Goal: Task Accomplishment & Management: Complete application form

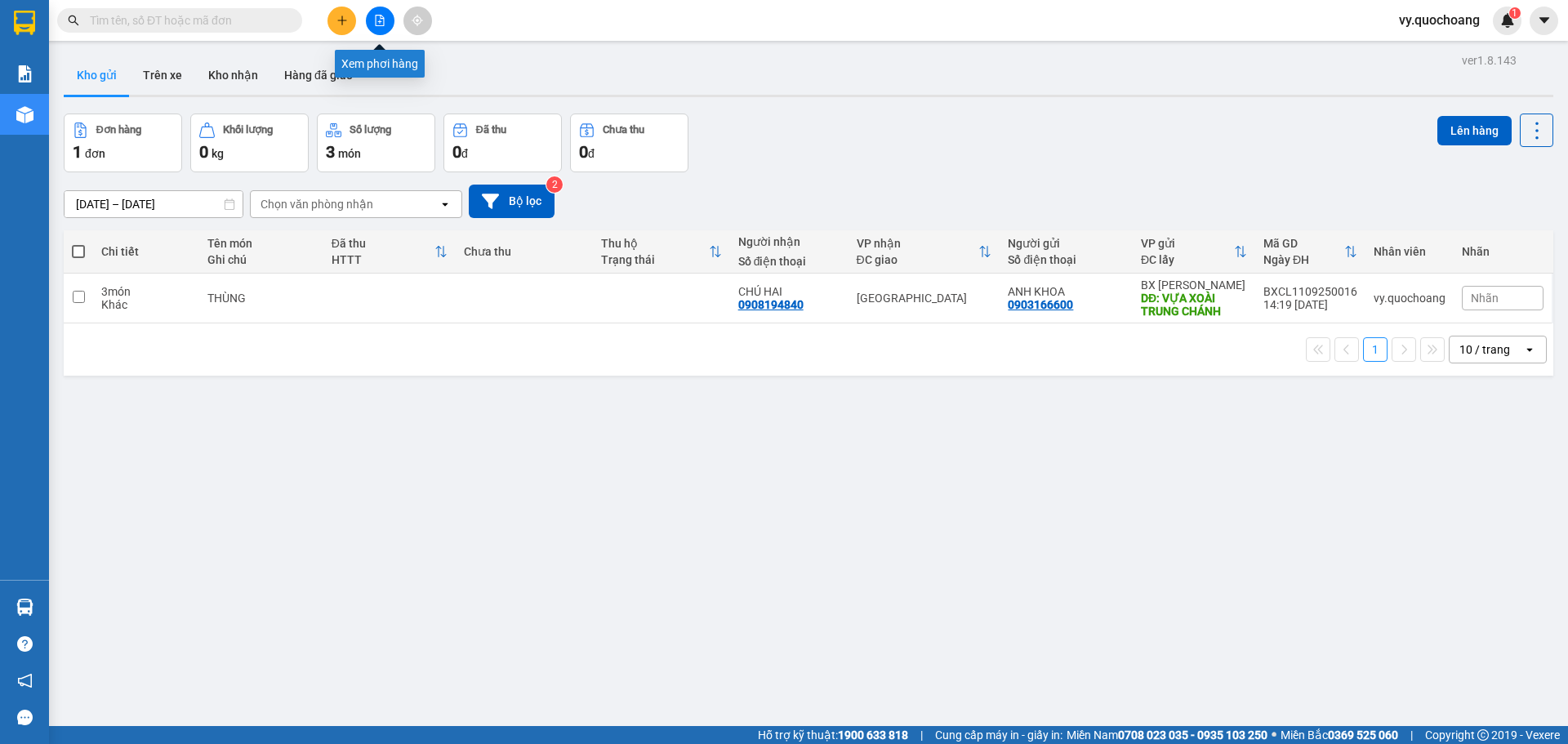
click at [337, 23] on icon "plus" at bounding box center [341, 20] width 11 height 12
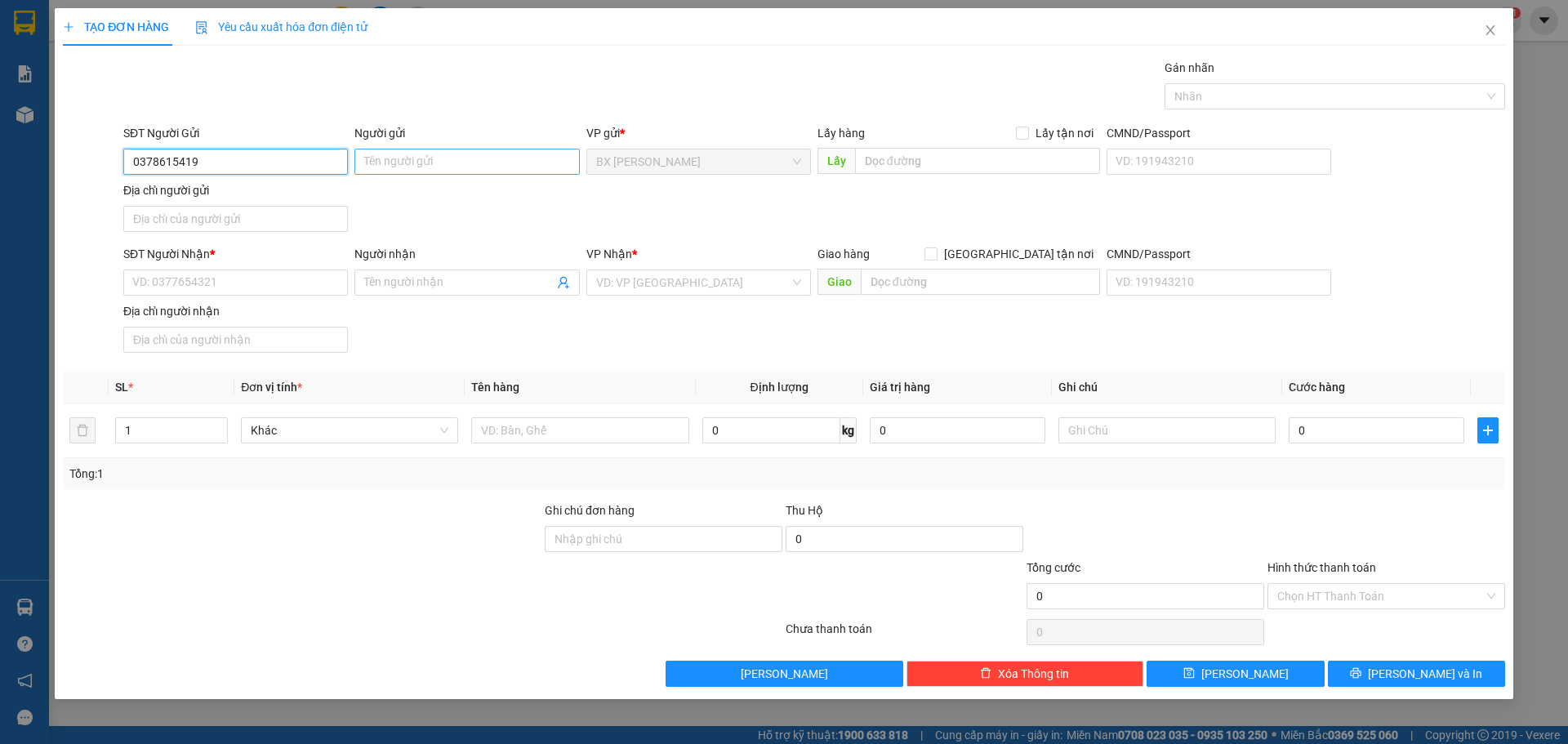
type input "0378615419"
click at [531, 158] on input "Người gửi" at bounding box center [467, 162] width 225 height 27
drag, startPoint x: 518, startPoint y: 173, endPoint x: 323, endPoint y: 136, distance: 198.5
click at [323, 136] on div "SĐT Người Gửi 0378615419 Người gửi anh nghiax anh nghiax VP gửi * BX Cao Lãnh L…" at bounding box center [815, 180] width 1388 height 114
type input "[PERSON_NAME]"
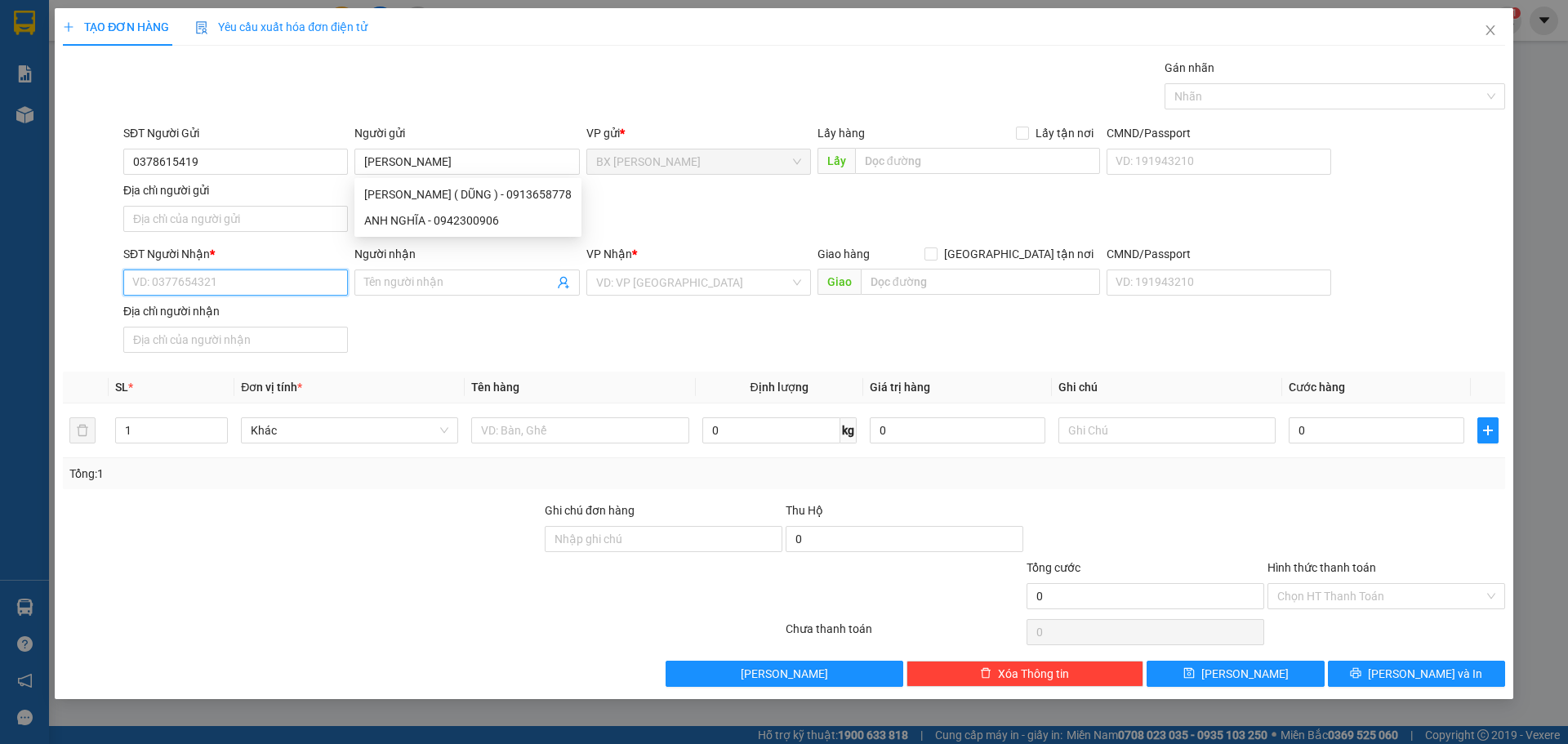
click at [322, 272] on input "SĐT Người Nhận *" at bounding box center [235, 283] width 225 height 27
type input "0328180557"
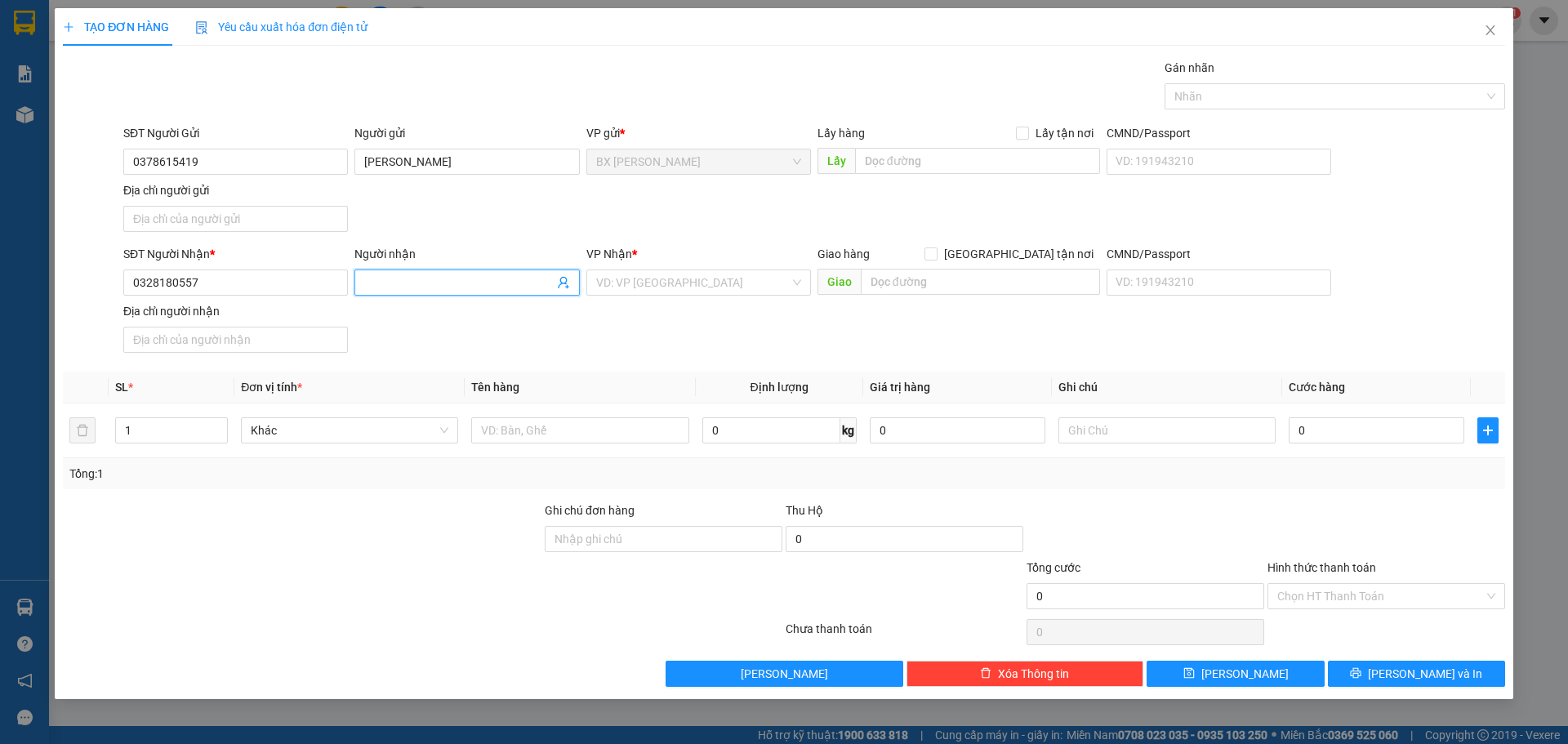
click at [425, 285] on input "Người nhận" at bounding box center [458, 282] width 188 height 18
type input "A"
type input "CHI KIEU"
click at [702, 267] on div "VP Nhận *" at bounding box center [699, 257] width 225 height 25
click at [705, 280] on input "search" at bounding box center [692, 283] width 194 height 25
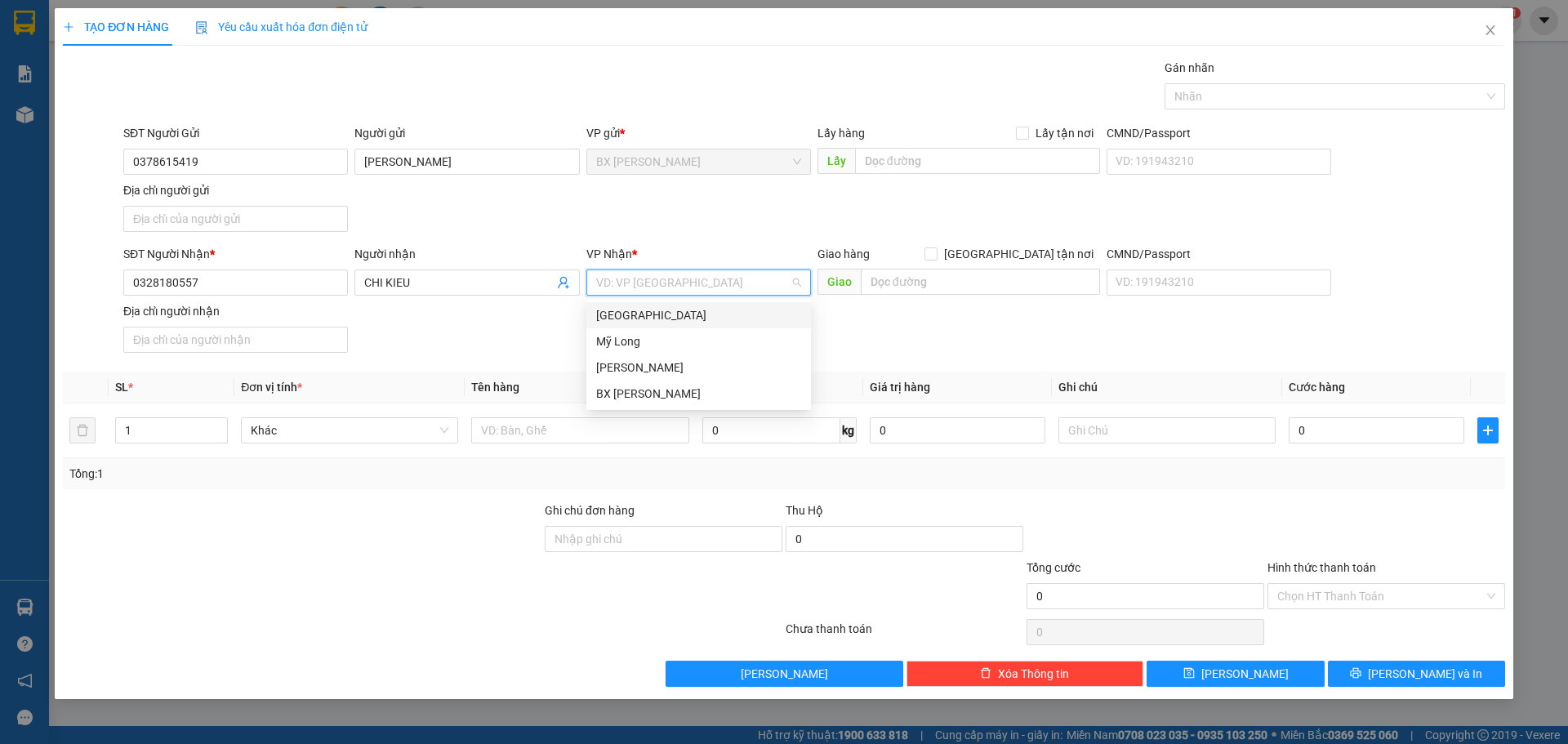
click at [705, 318] on div "[GEOGRAPHIC_DATA]" at bounding box center [699, 315] width 205 height 18
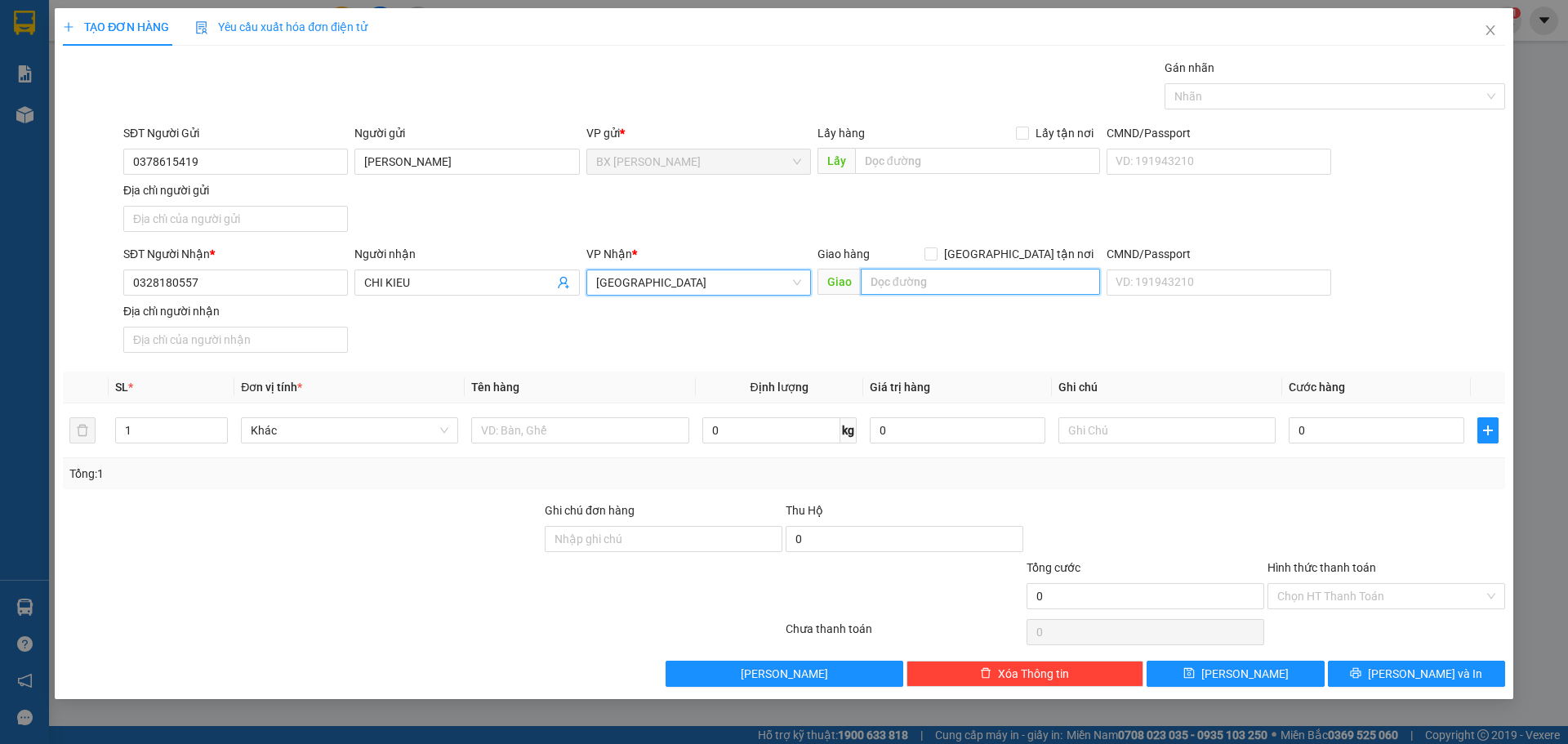
click at [944, 272] on input "text" at bounding box center [980, 282] width 240 height 27
type input "BXMT"
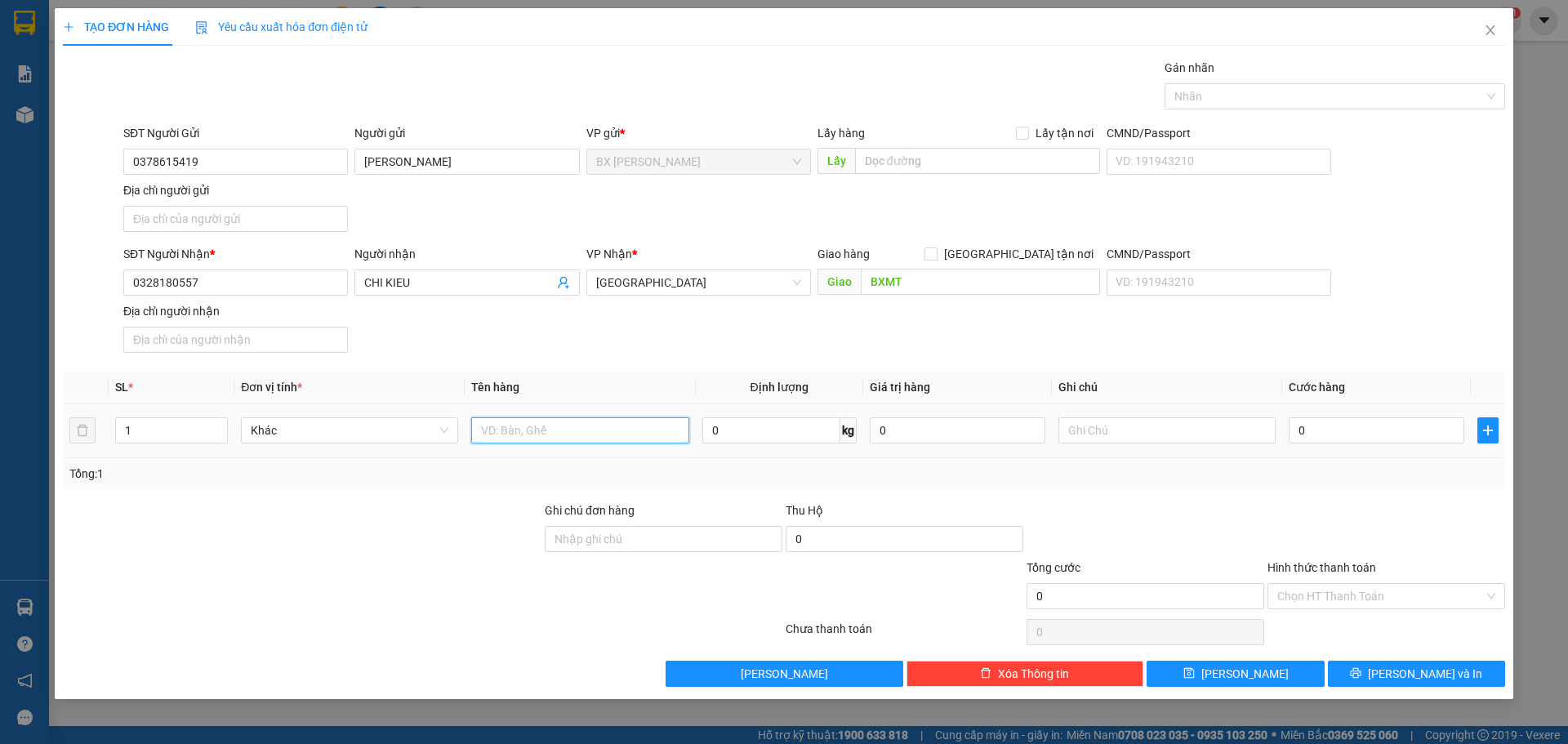
click at [561, 433] on input "text" at bounding box center [580, 431] width 218 height 27
type input "HOP"
click at [1351, 426] on input "0" at bounding box center [1376, 431] width 176 height 27
type input "4"
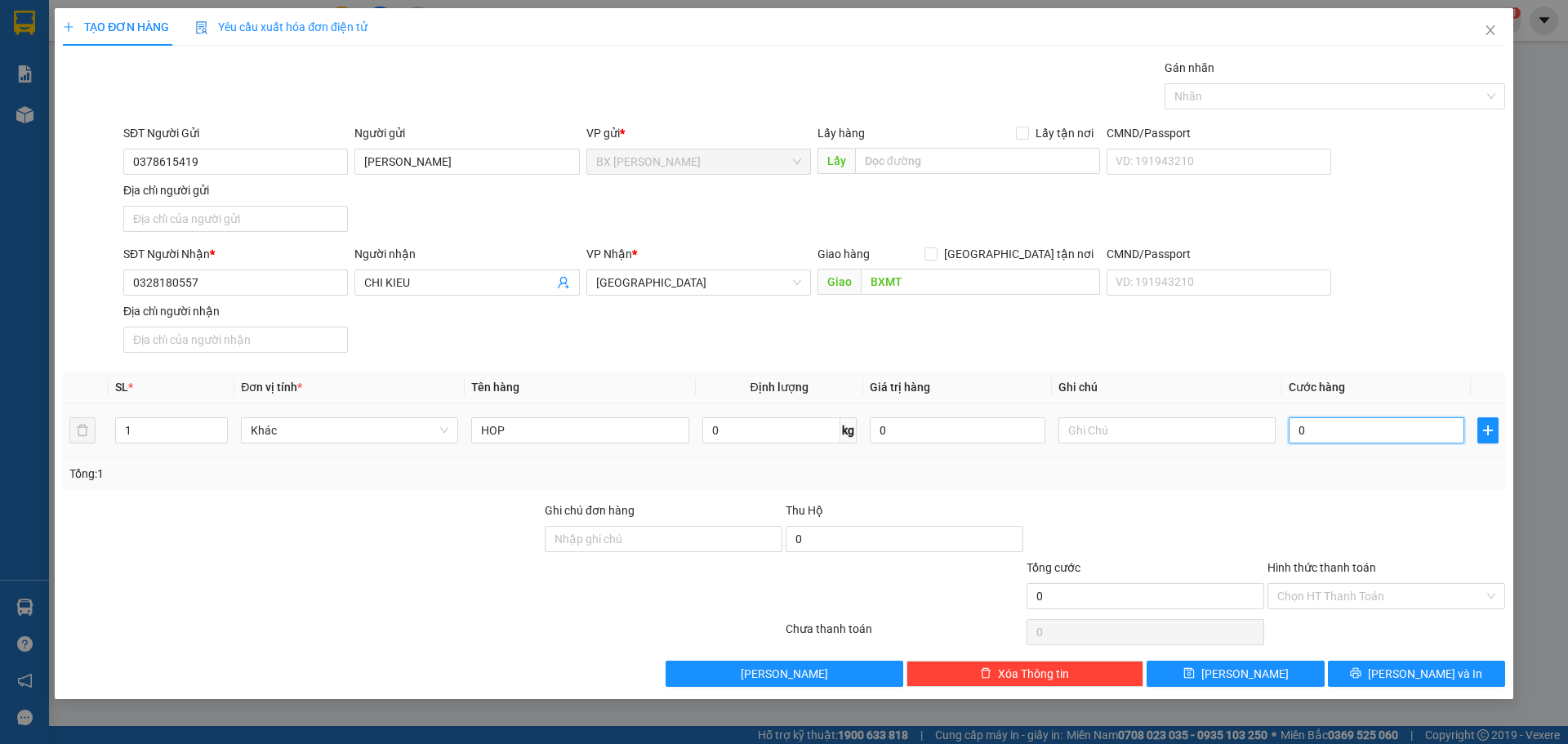
type input "4"
type input "40"
type input "40.000"
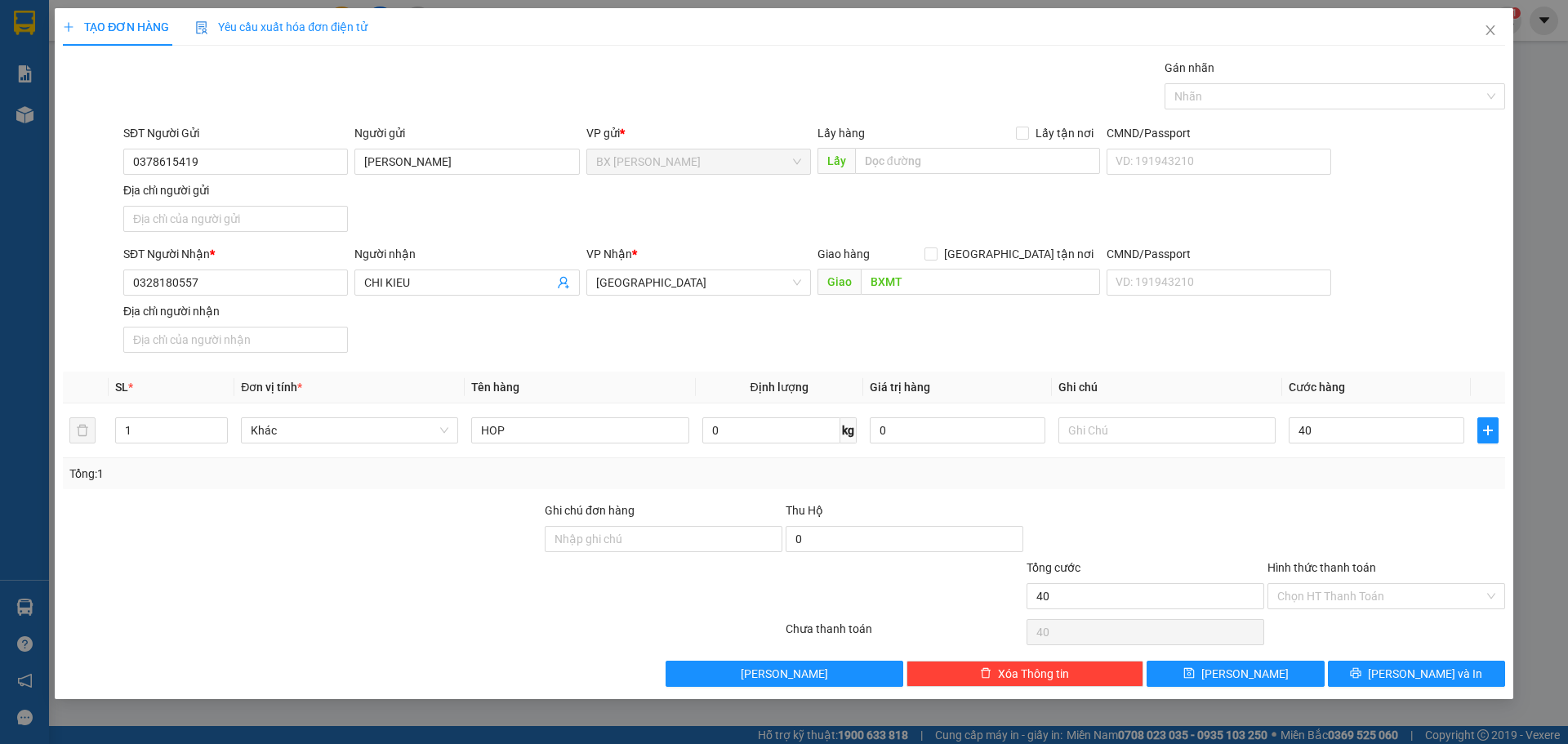
type input "40.000"
click at [1363, 525] on div at bounding box center [1386, 530] width 241 height 58
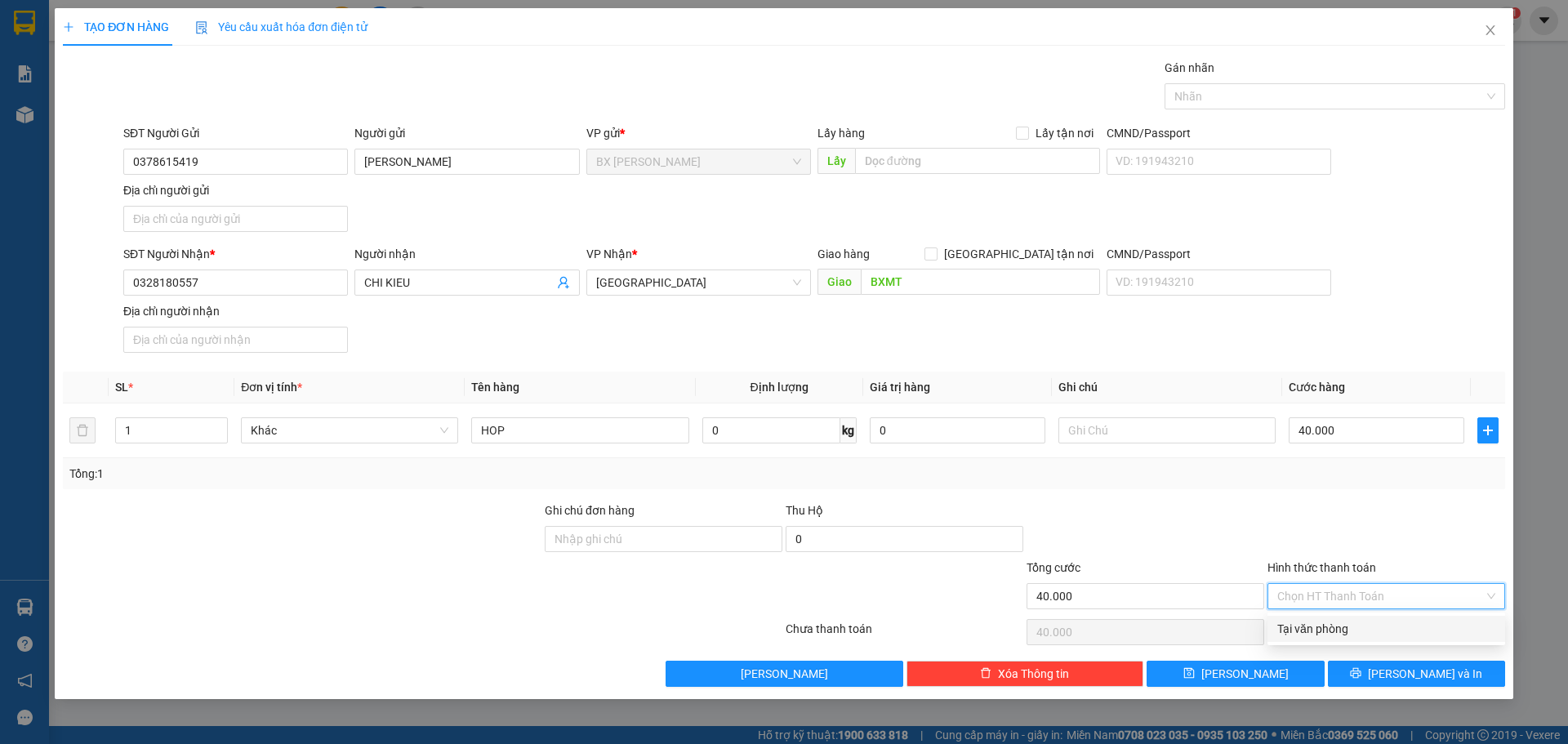
click at [1373, 592] on input "Hình thức thanh toán" at bounding box center [1381, 596] width 207 height 25
click at [1366, 620] on div "Tại văn phòng" at bounding box center [1386, 629] width 218 height 18
type input "0"
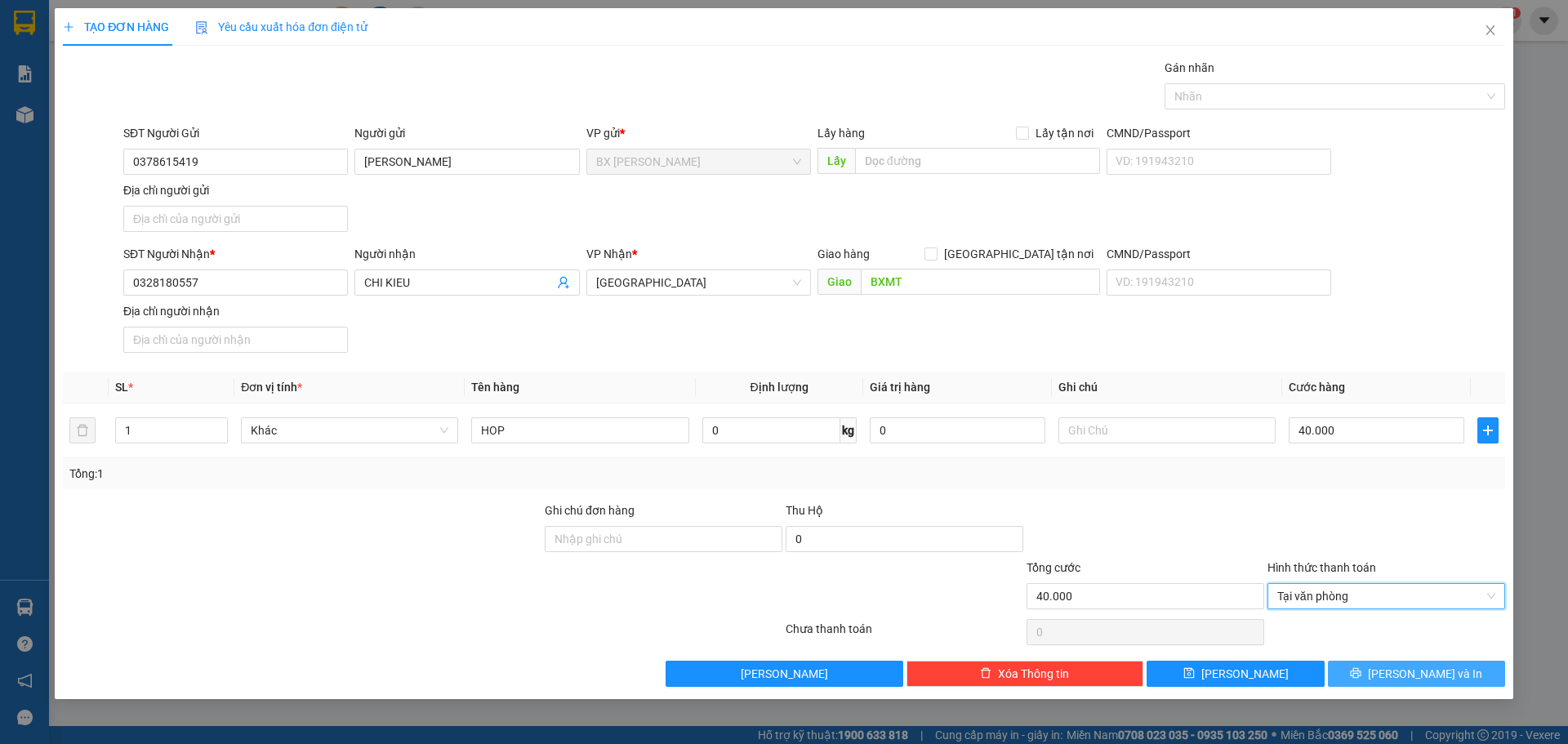
click at [1362, 674] on icon "printer" at bounding box center [1356, 673] width 11 height 11
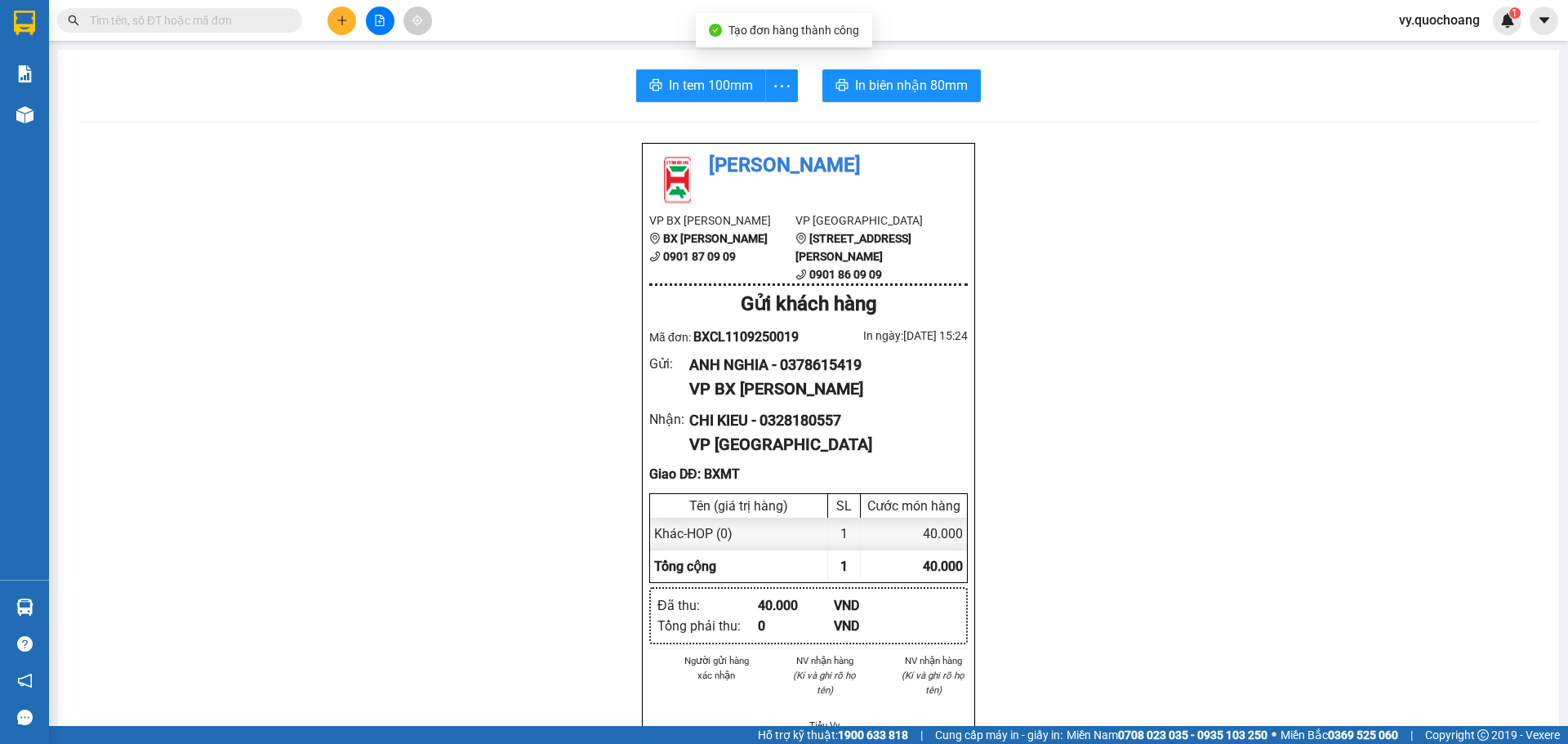
drag, startPoint x: 695, startPoint y: 103, endPoint x: 704, endPoint y: 66, distance: 38.1
click at [695, 102] on div "In tem 100mm In biên nhận 80mm Quốc Hoàng VP BX Cao Lãnh BX Cao Lãnh 0901 87 09…" at bounding box center [808, 675] width 1501 height 1251
click at [704, 66] on div "In tem 100mm In biên nhận 80mm Quốc Hoàng VP BX Cao Lãnh BX Cao Lãnh 0901 87 09…" at bounding box center [808, 675] width 1501 height 1251
click at [713, 73] on button "In tem 100mm" at bounding box center [700, 85] width 130 height 33
click at [700, 89] on span "In tem 100mm" at bounding box center [710, 85] width 84 height 20
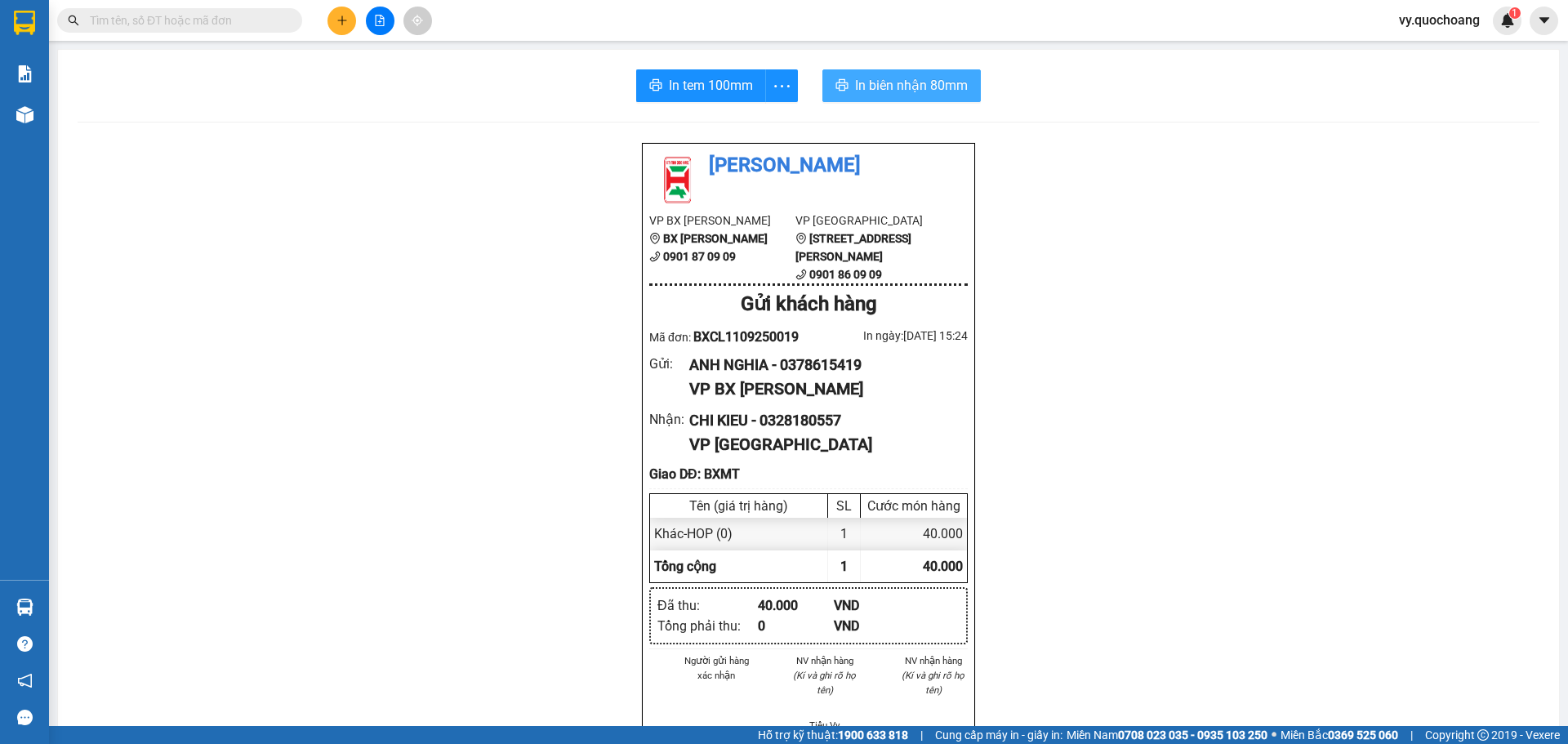
click at [906, 89] on span "In biên nhận 80mm" at bounding box center [911, 85] width 112 height 20
click at [343, 23] on icon "plus" at bounding box center [341, 20] width 11 height 12
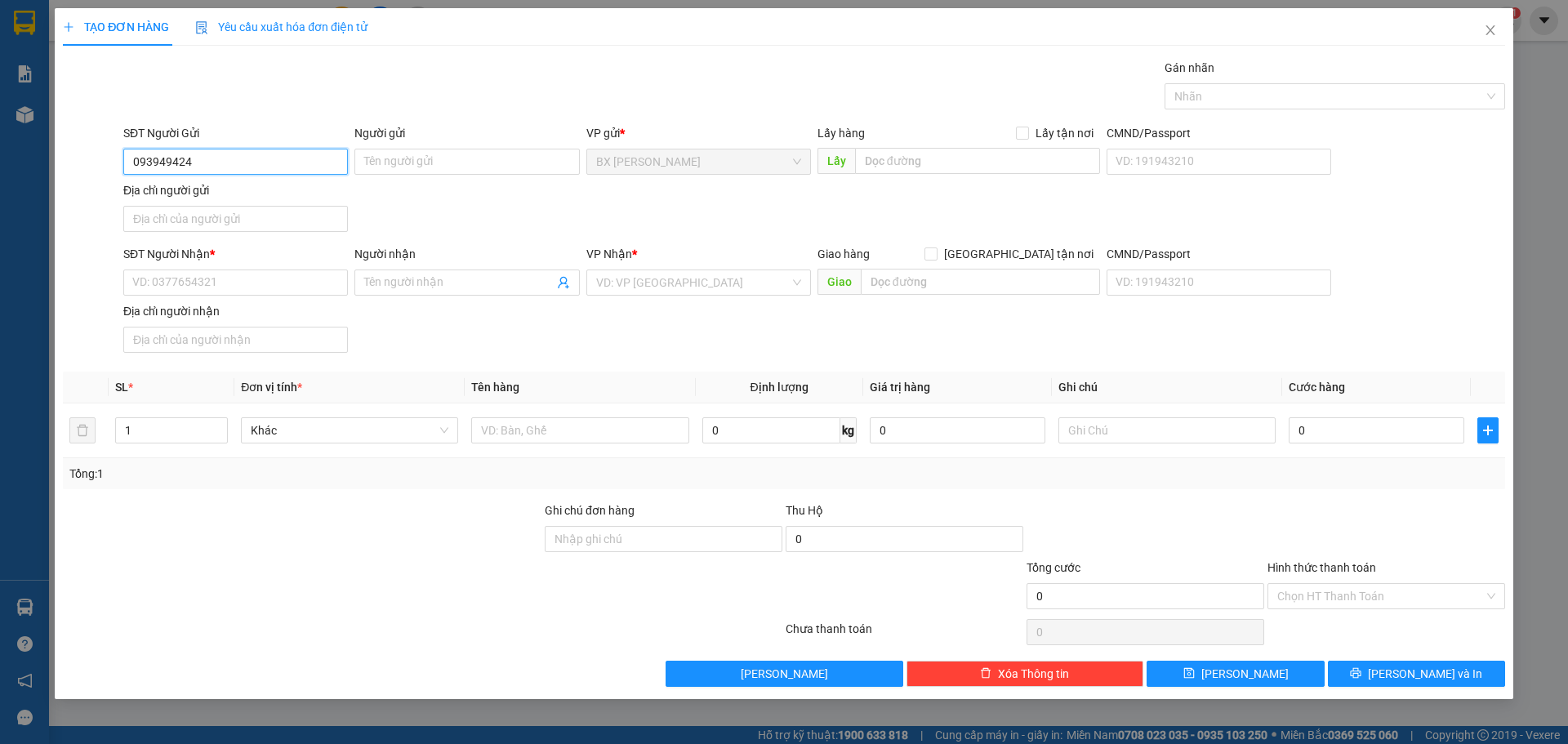
type input "0939494244"
click at [220, 197] on div "0939494244 - CHỊ QUYÊN" at bounding box center [236, 195] width 205 height 18
type input "CHỊ [PERSON_NAME]"
type input "0939494244"
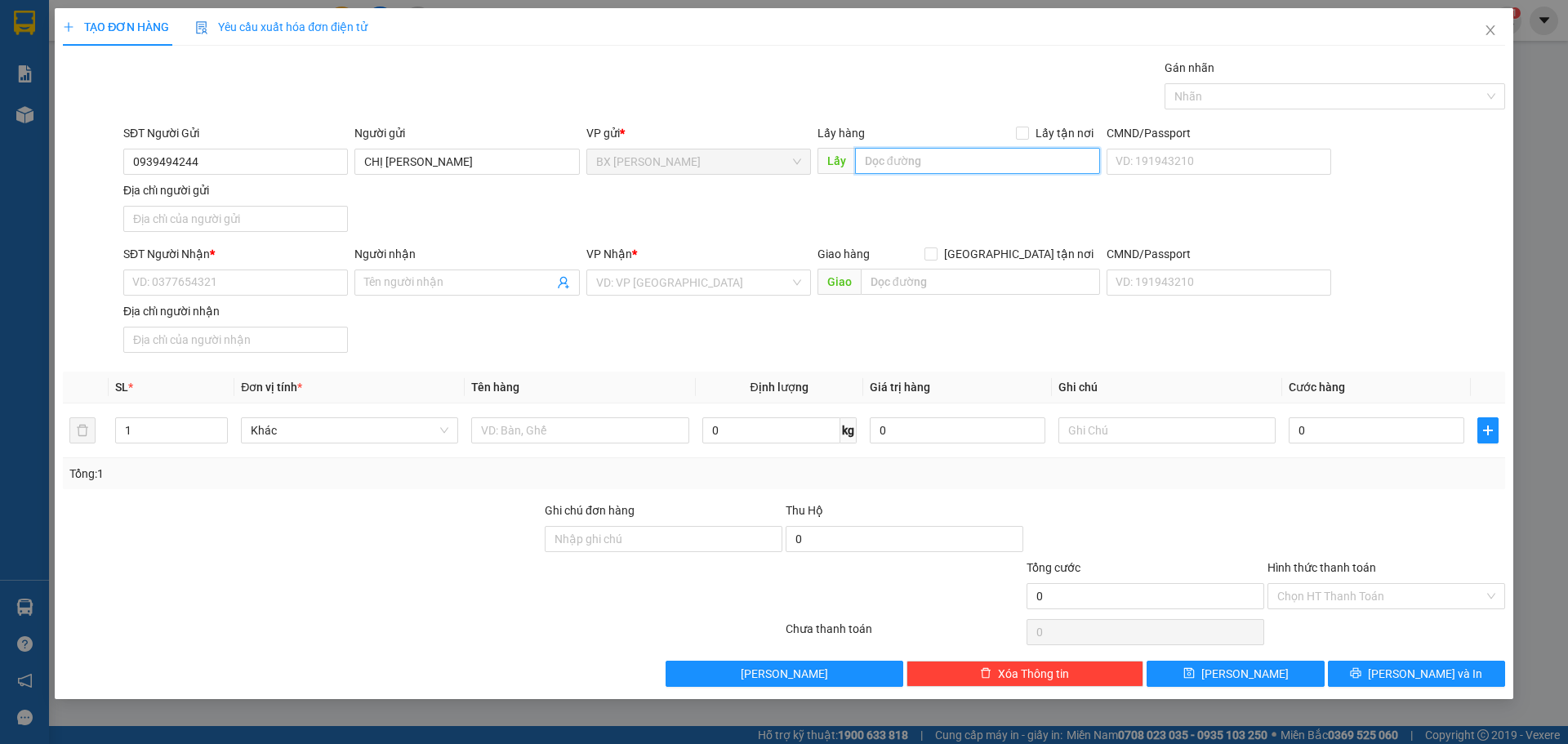
click at [889, 165] on input "text" at bounding box center [977, 161] width 245 height 27
click at [1017, 144] on div "Lấy hàng Lấy tận nơi" at bounding box center [959, 136] width 283 height 25
click at [1028, 176] on div "Lấy hàng Lấy tận nơi Lấy QUA CA" at bounding box center [959, 152] width 283 height 58
click at [1026, 167] on input "QUA CA" at bounding box center [977, 161] width 245 height 27
type input "C"
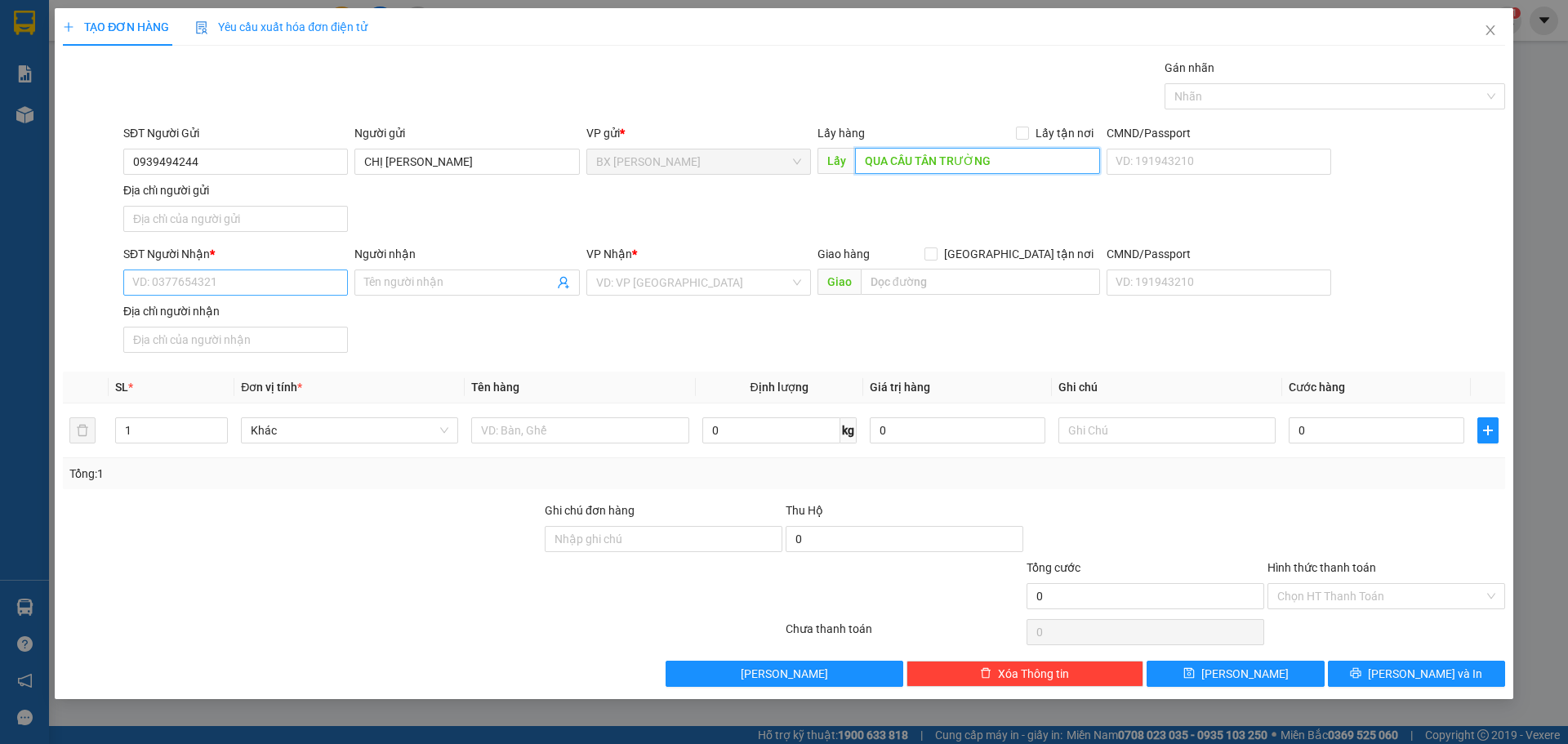
type input "QUA CẦU TÂN TRƯỜNG"
click at [274, 281] on input "SĐT Người Nhận *" at bounding box center [235, 283] width 225 height 27
type input "0984115322"
click at [262, 318] on div "0984115322 - CHỊ NGUYÊN" at bounding box center [236, 315] width 205 height 18
type input "CHỊ NGUYÊN"
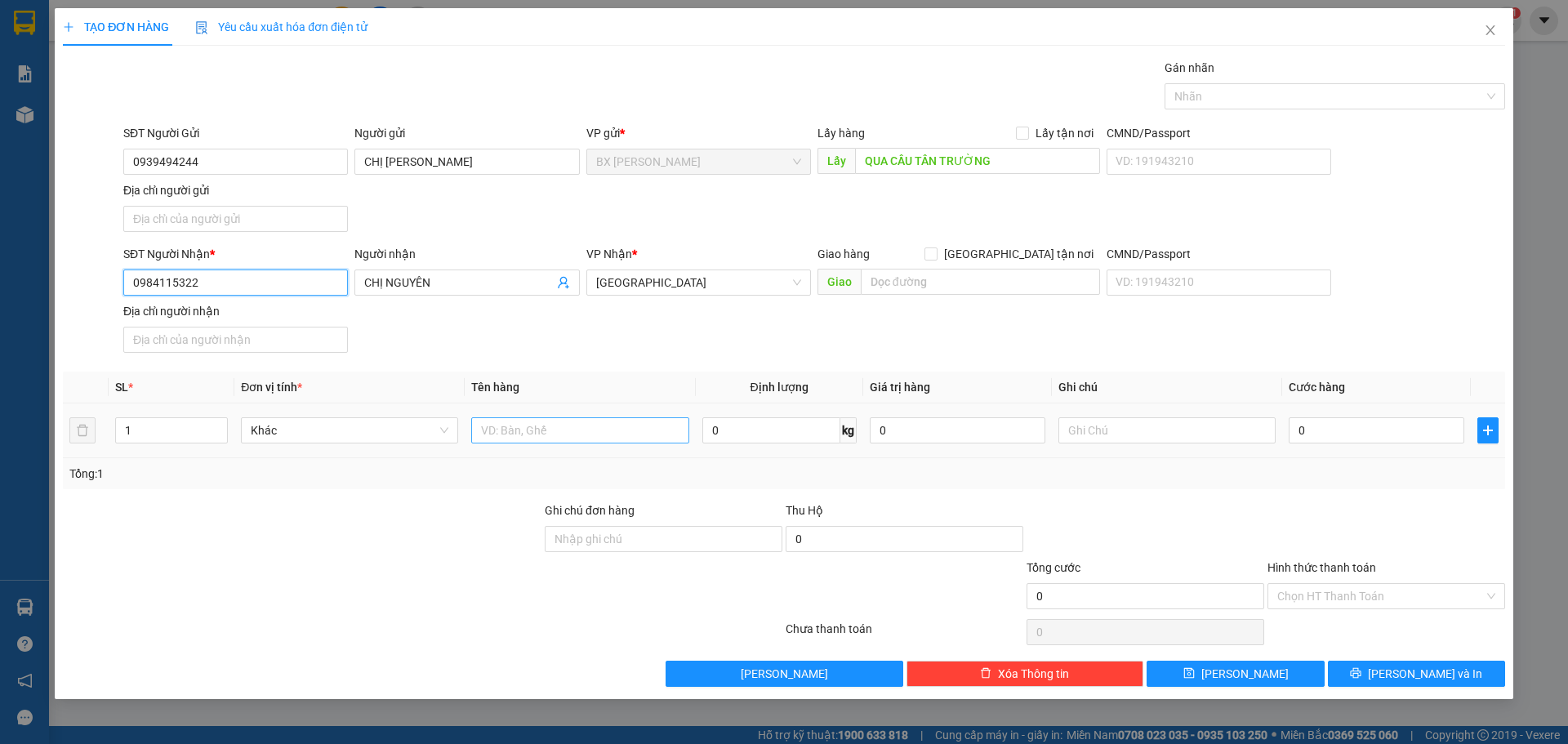
type input "0984115322"
click at [539, 435] on input "text" at bounding box center [580, 431] width 218 height 27
type input "THÙNG"
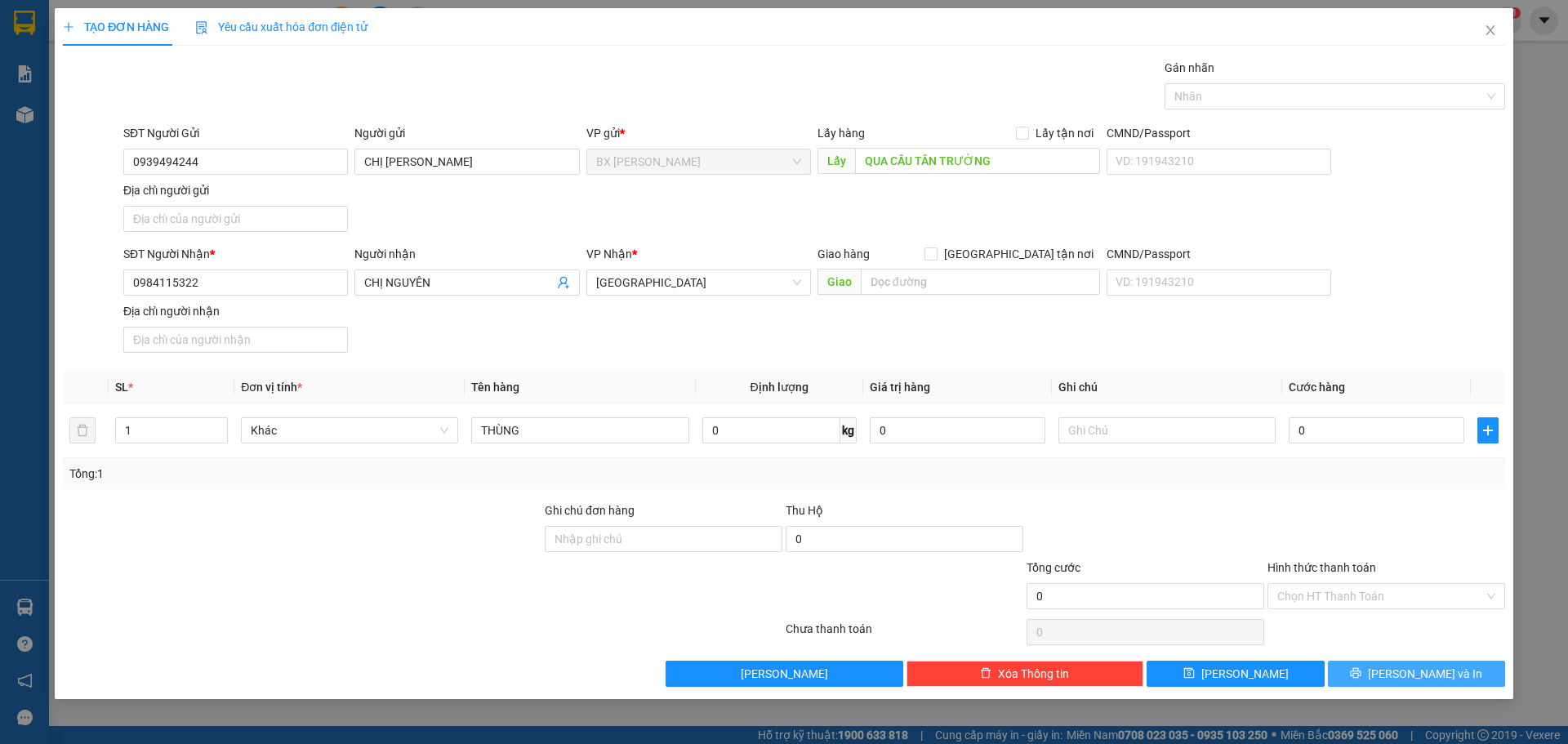
click at [1358, 676] on button "[PERSON_NAME] và In" at bounding box center [1417, 674] width 177 height 27
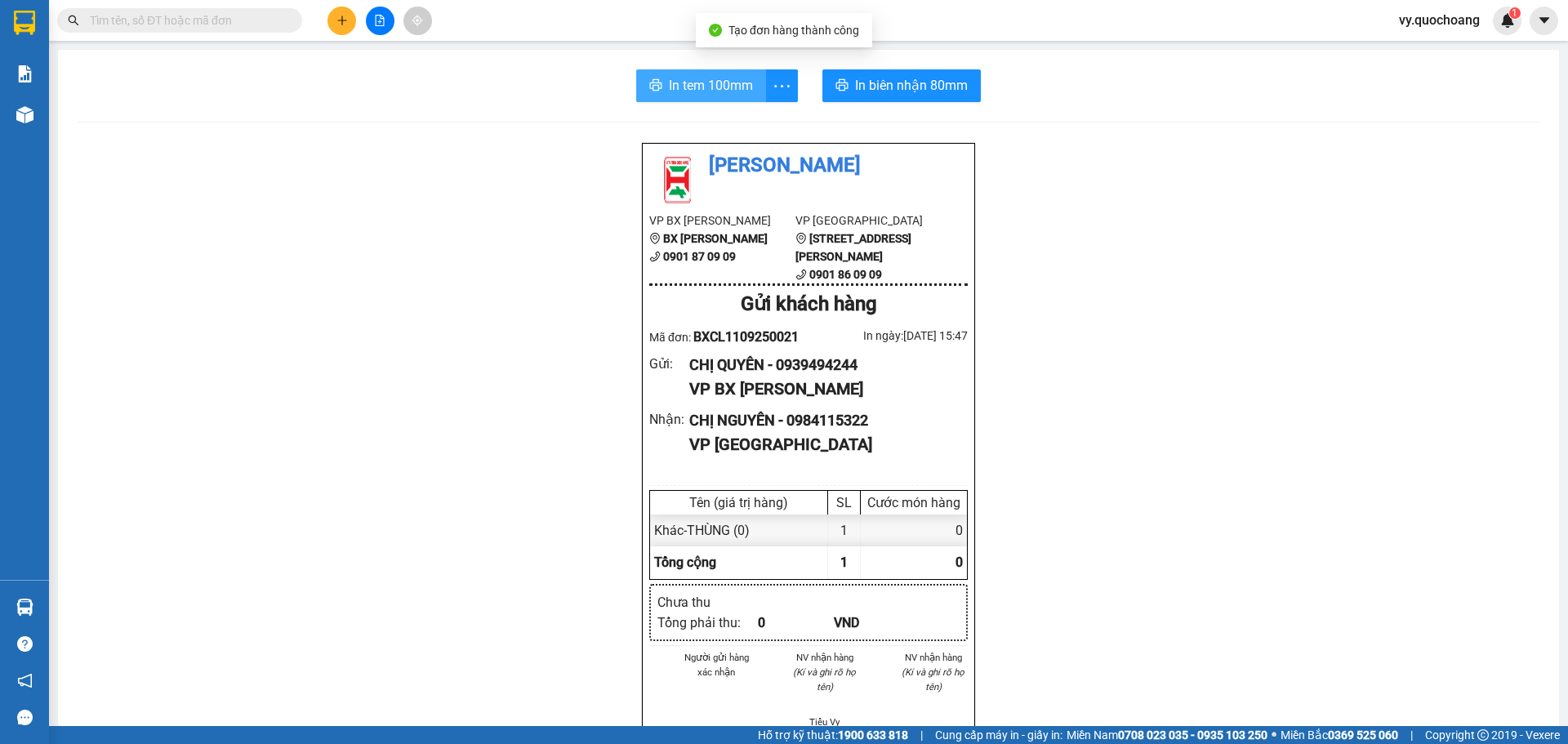
click at [742, 88] on span "In tem 100mm" at bounding box center [710, 85] width 84 height 20
click at [722, 81] on span "In tem 100mm" at bounding box center [710, 85] width 84 height 20
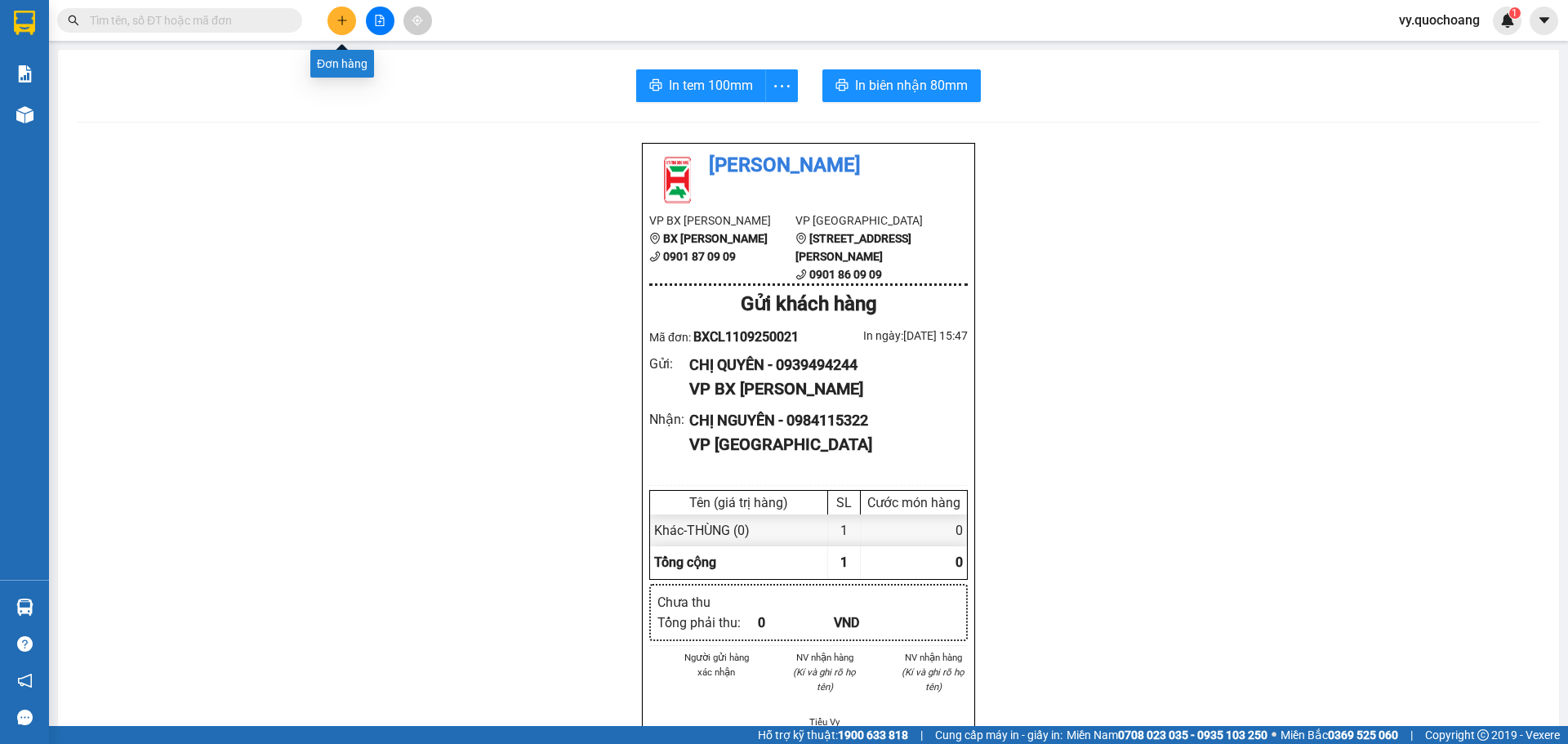
click at [333, 20] on button at bounding box center [341, 20] width 28 height 28
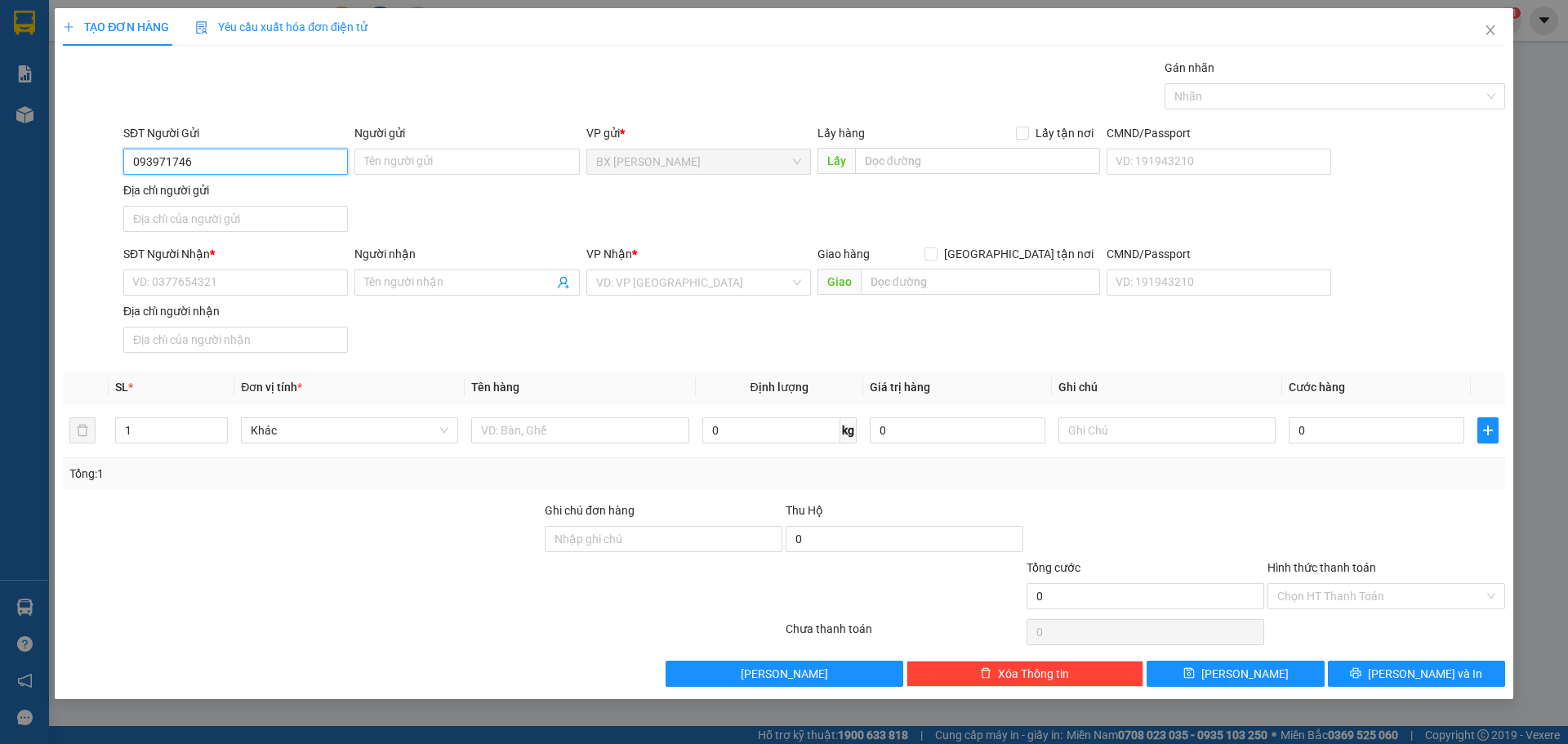
type input "0939717467"
click at [313, 186] on div "0939717467 - [PERSON_NAME] EM (CHIA)" at bounding box center [241, 195] width 217 height 18
type input "[PERSON_NAME] EM (CHIA)"
type input "0939717467"
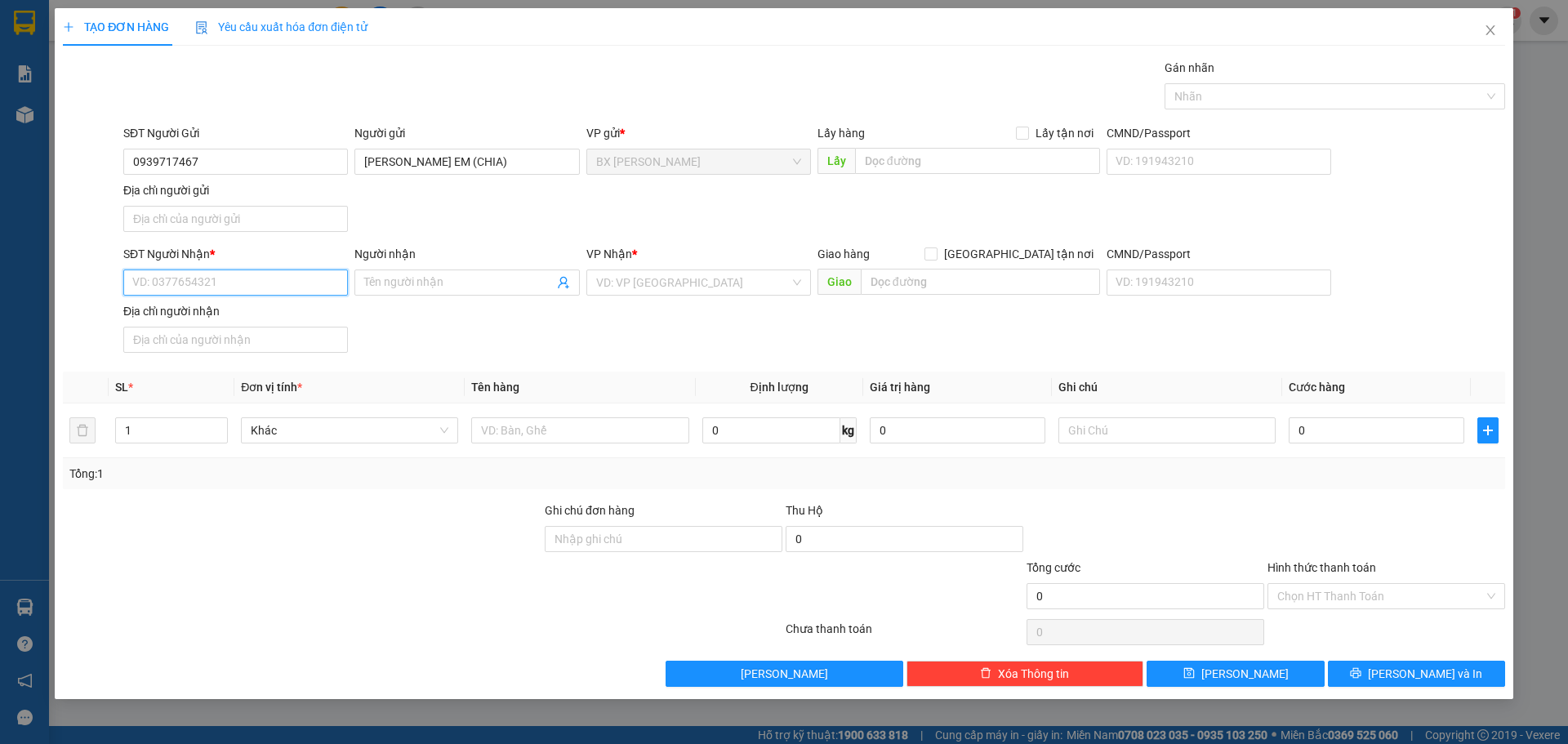
click at [333, 275] on input "SĐT Người Nhận *" at bounding box center [235, 283] width 225 height 27
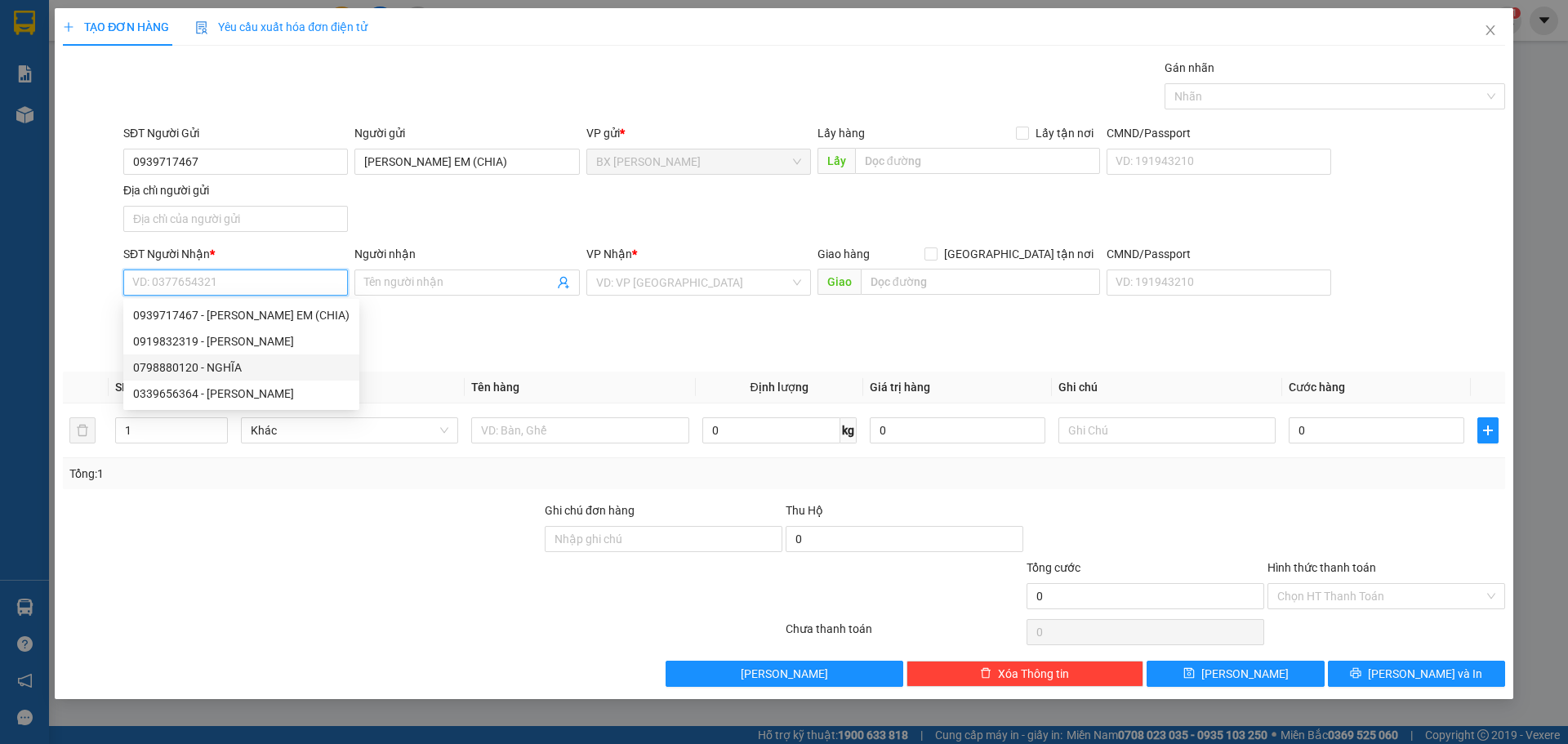
click at [313, 372] on div "0798880120 - NGHĨA" at bounding box center [241, 367] width 217 height 18
type input "0798880120"
type input "NGHĨA"
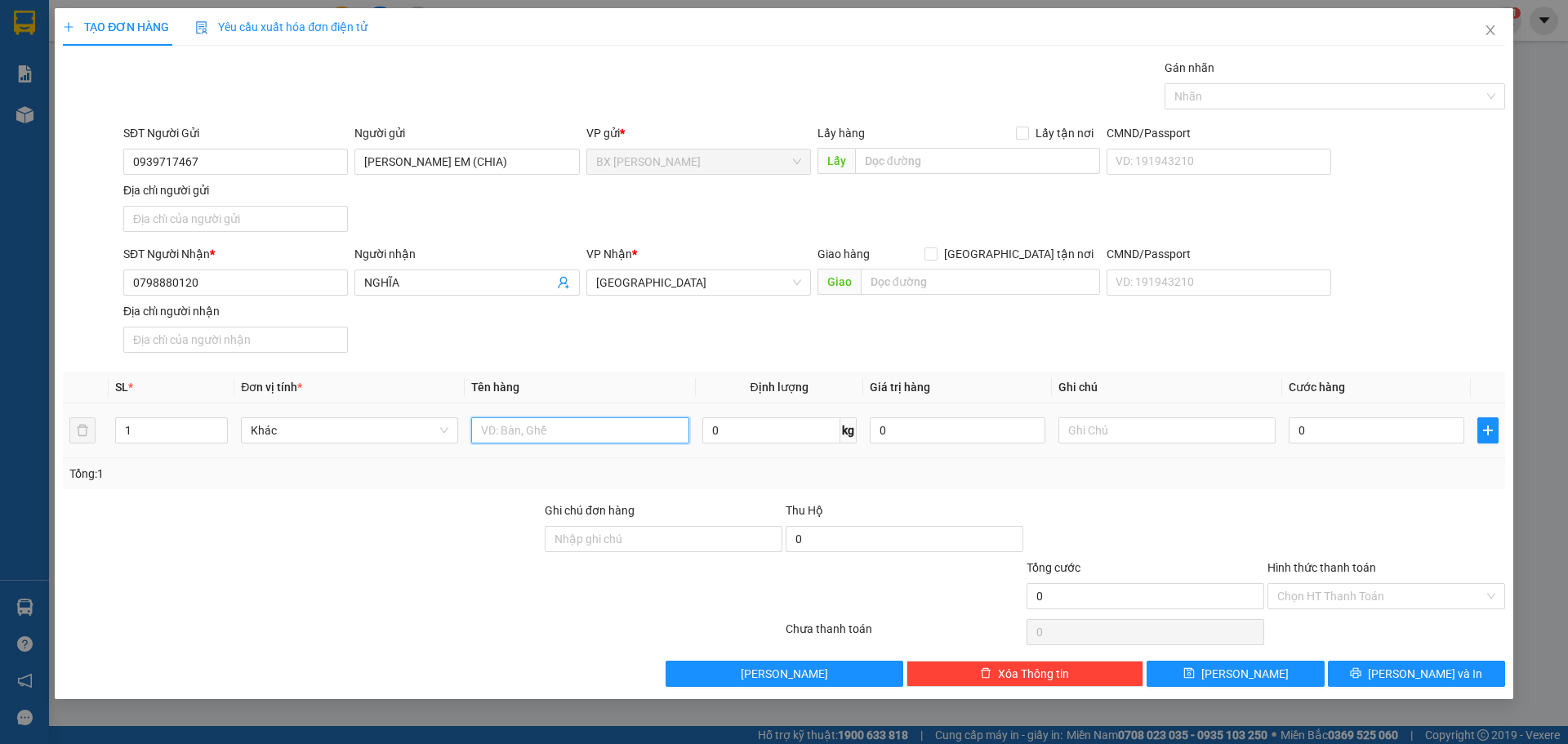
click at [534, 437] on input "text" at bounding box center [580, 431] width 218 height 27
type input "THÙNG"
click at [1266, 518] on div at bounding box center [1386, 530] width 241 height 58
click at [1398, 689] on div "TẠO ĐƠN HÀNG Yêu cầu xuất hóa đơn điện tử Transit Pickup Surcharge Ids Transit …" at bounding box center [784, 353] width 1458 height 691
click at [1400, 671] on button "[PERSON_NAME] và In" at bounding box center [1417, 674] width 177 height 27
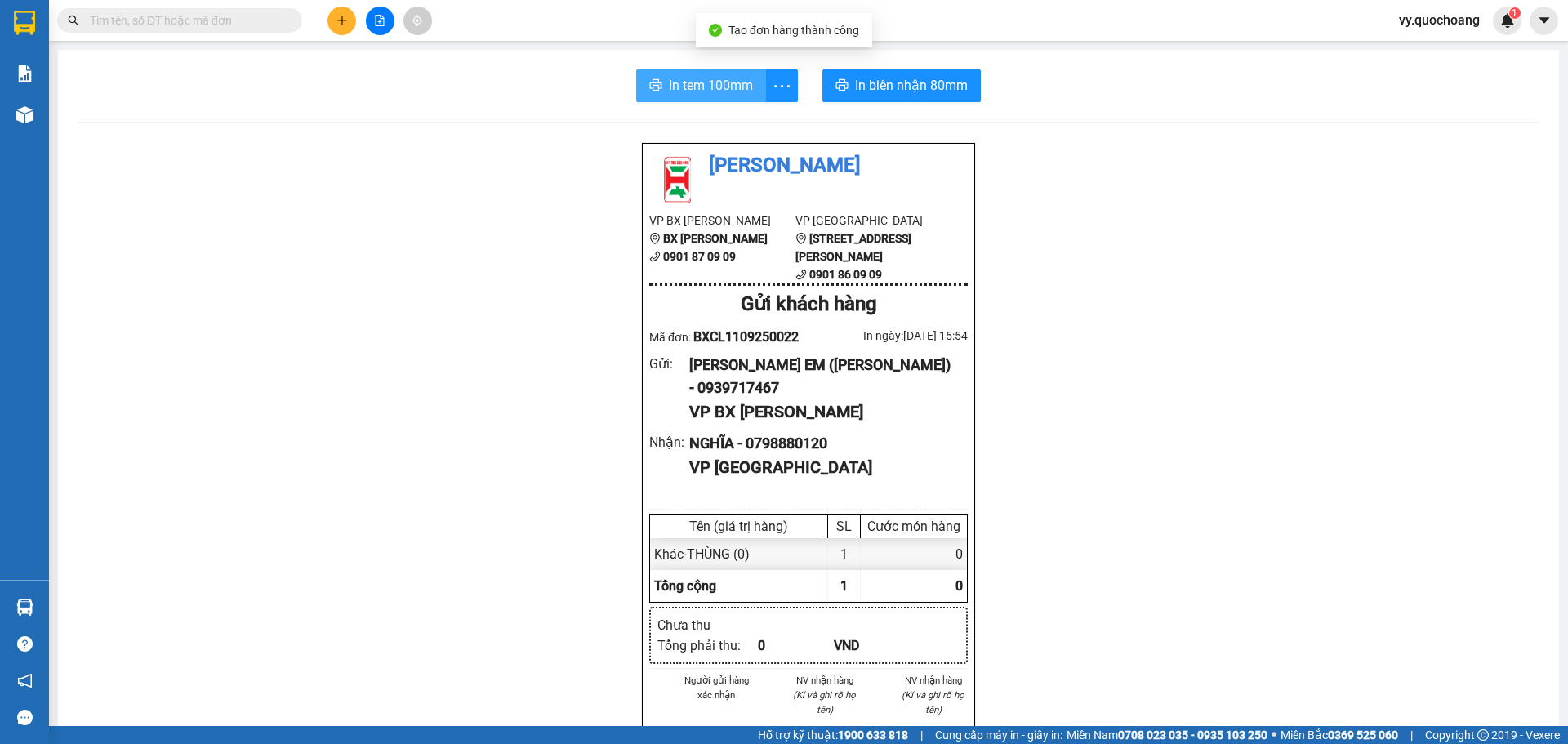
click at [698, 85] on span "In tem 100mm" at bounding box center [710, 85] width 84 height 20
click at [887, 106] on div "In tem 100mm In biên nhận 80mm Quốc Hoàng VP BX Cao Lãnh BX Cao Lãnh 0901 87 09…" at bounding box center [808, 681] width 1501 height 1263
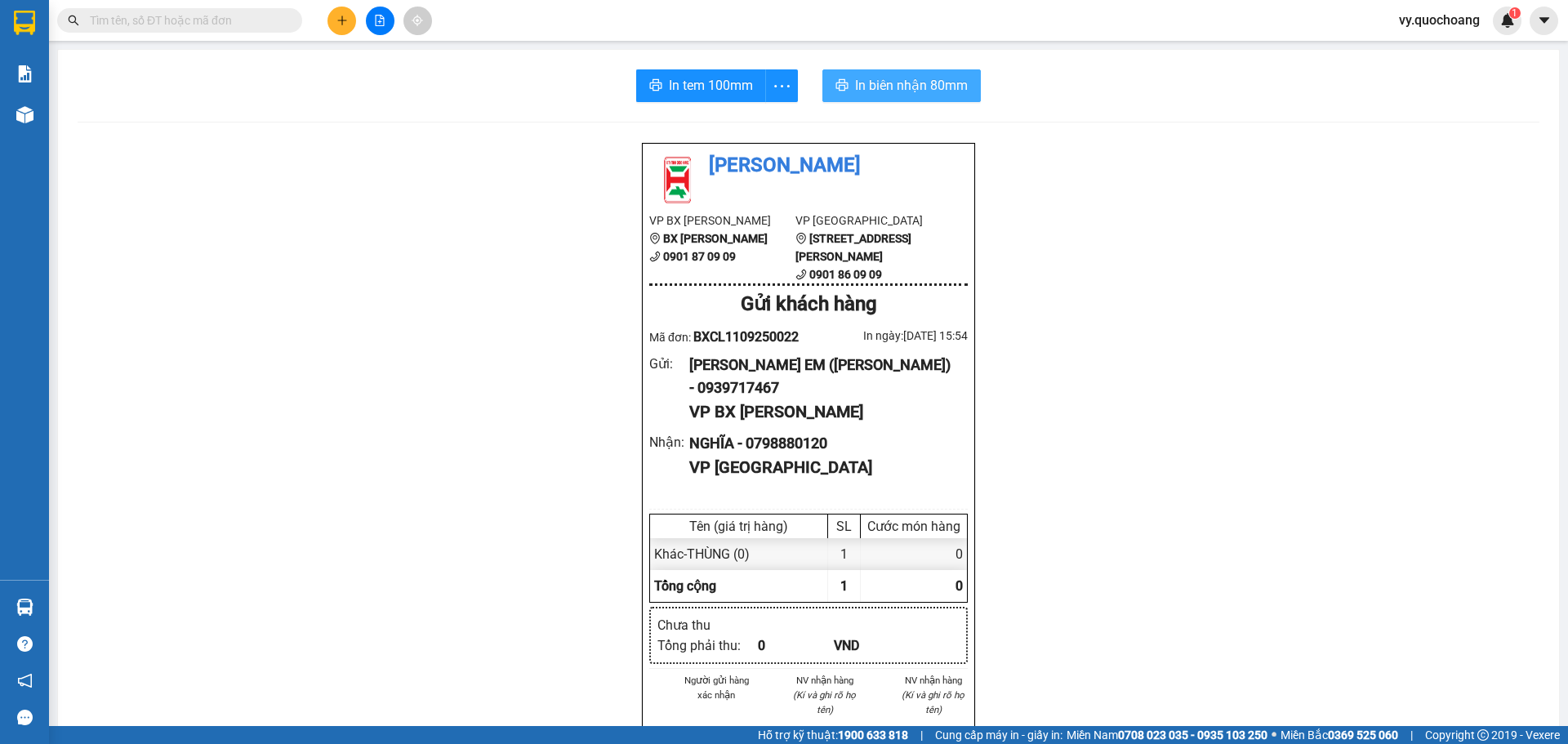
click at [892, 92] on span "In biên nhận 80mm" at bounding box center [911, 85] width 112 height 20
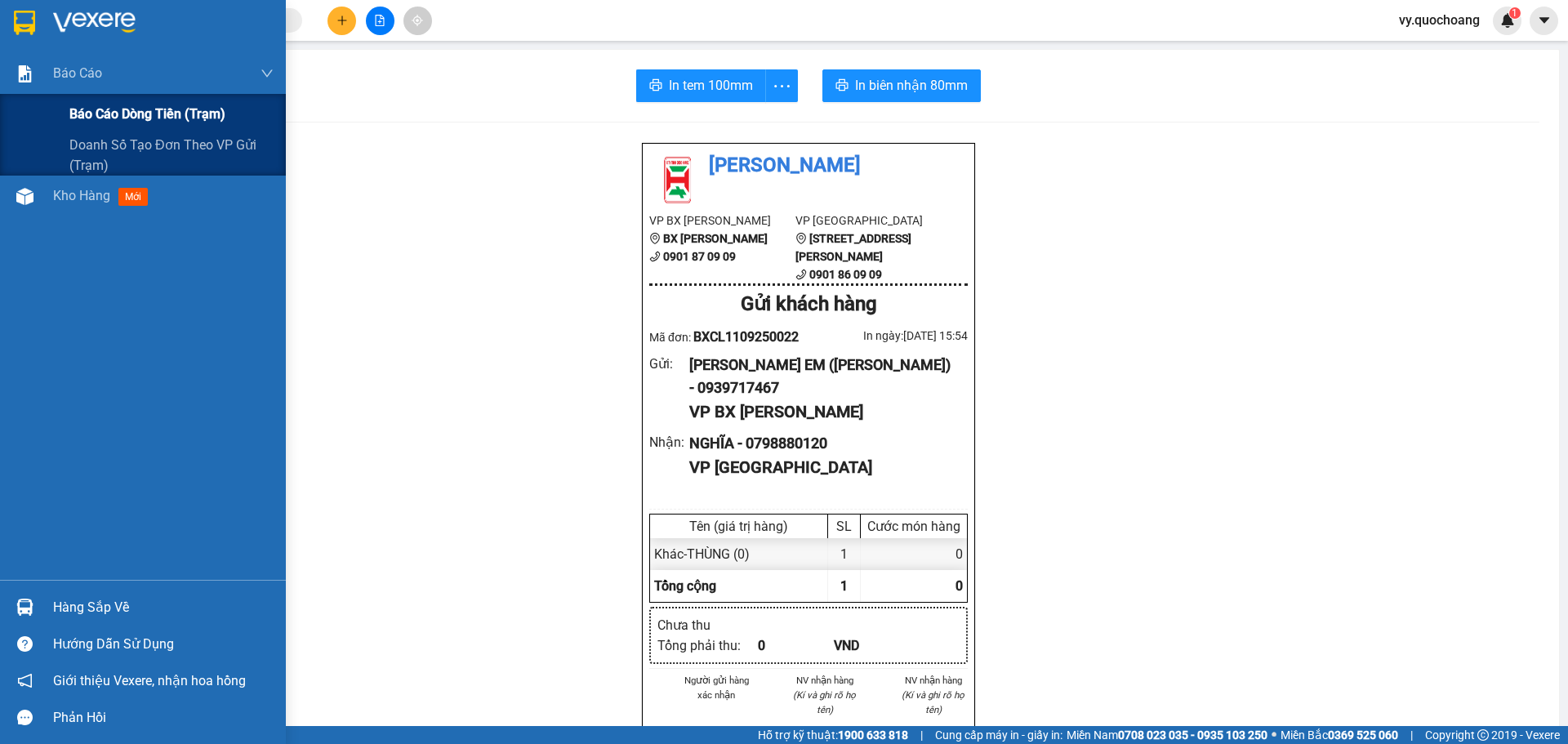
drag, startPoint x: 135, startPoint y: 113, endPoint x: 135, endPoint y: 100, distance: 13.0
click at [136, 116] on span "Báo cáo dòng tiền (trạm)" at bounding box center [147, 113] width 156 height 20
